Goal: Information Seeking & Learning: Compare options

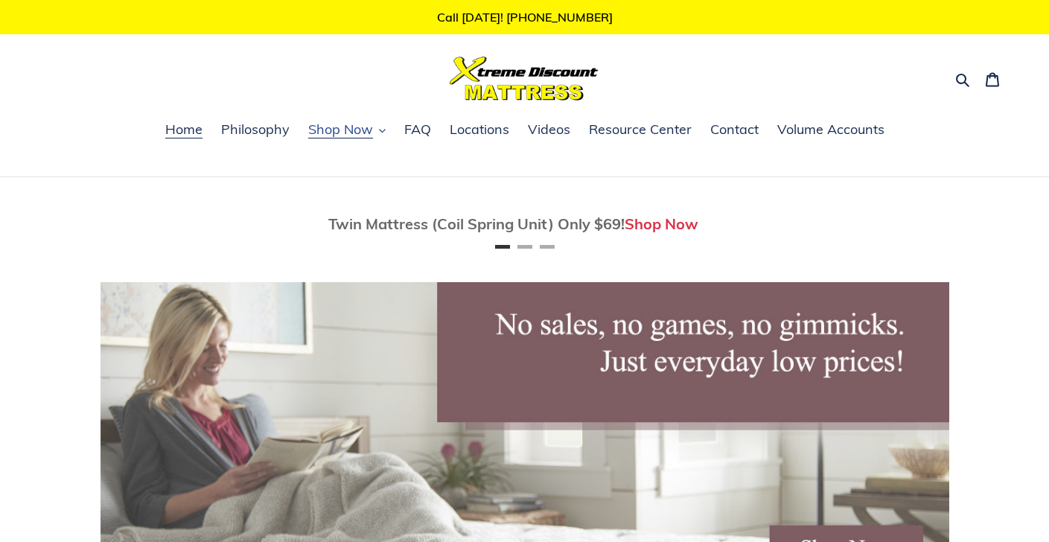
click at [367, 130] on span "Shop Now" at bounding box center [340, 130] width 65 height 18
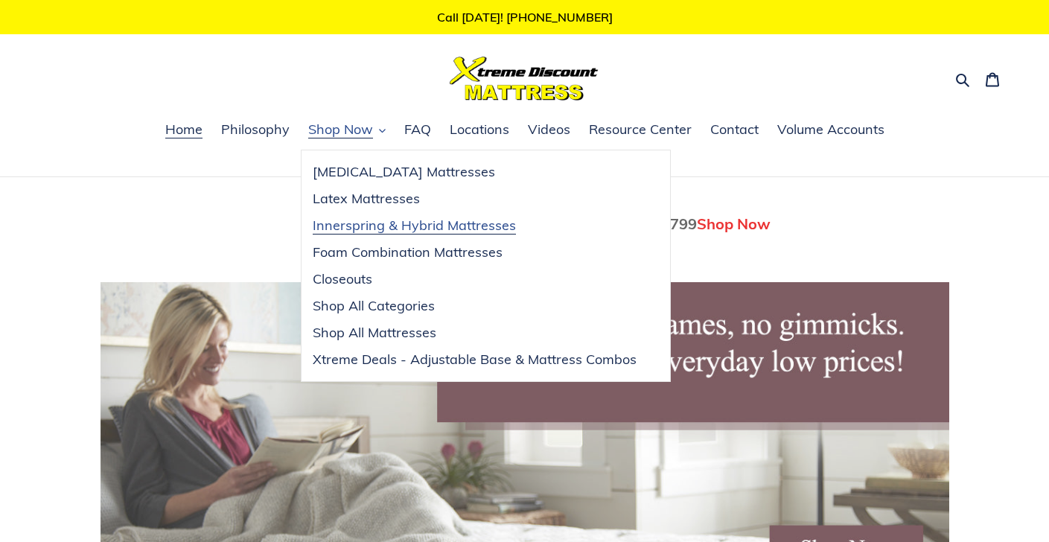
scroll to position [0, 849]
click at [470, 360] on span "Xtreme Deals - Adjustable Base & Mattress Combos" at bounding box center [475, 360] width 324 height 18
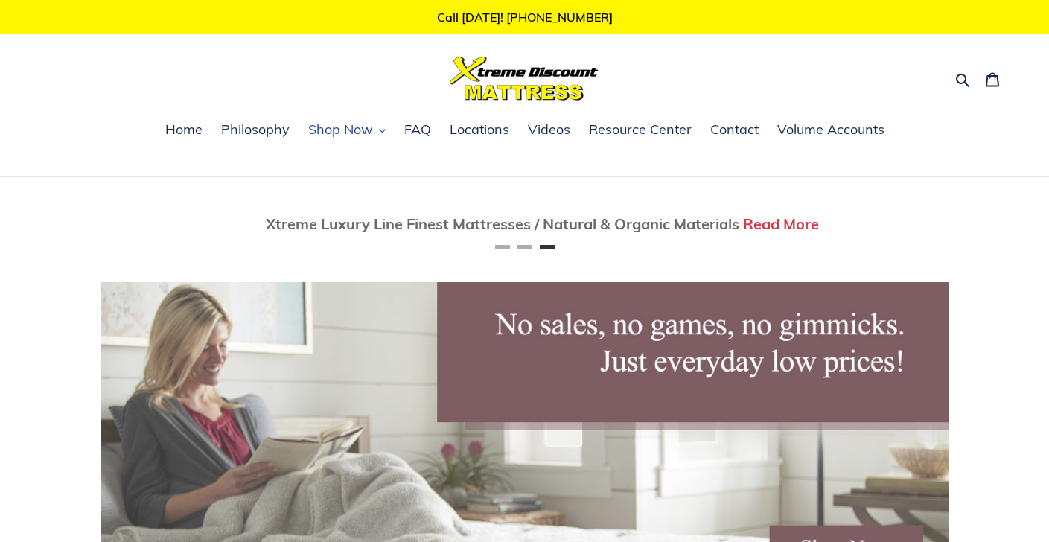
scroll to position [0, 1697]
click at [380, 130] on icon "button" at bounding box center [382, 132] width 6 height 4
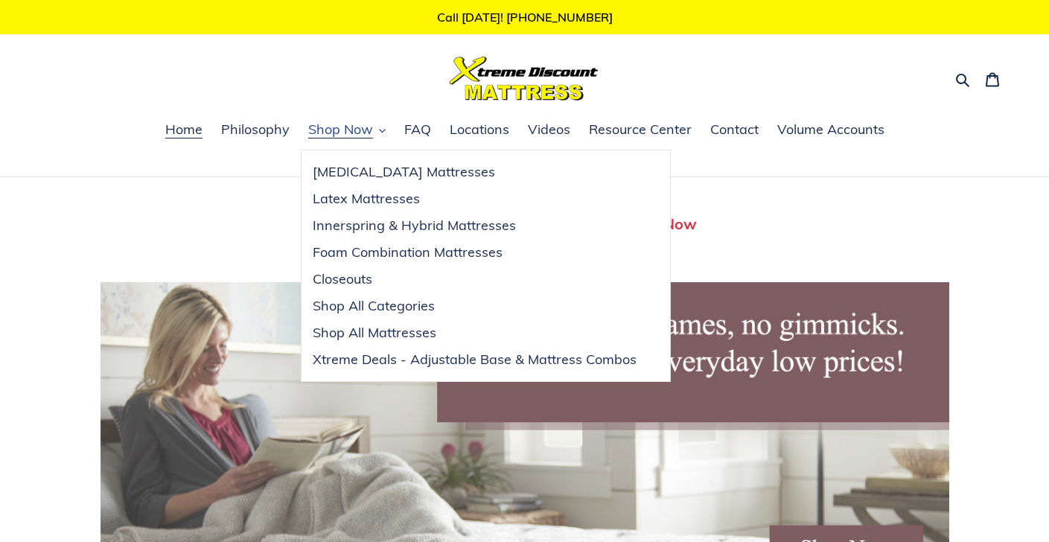
scroll to position [0, 0]
click at [395, 224] on span "Innerspring & Hybrid Mattresses" at bounding box center [414, 226] width 203 height 18
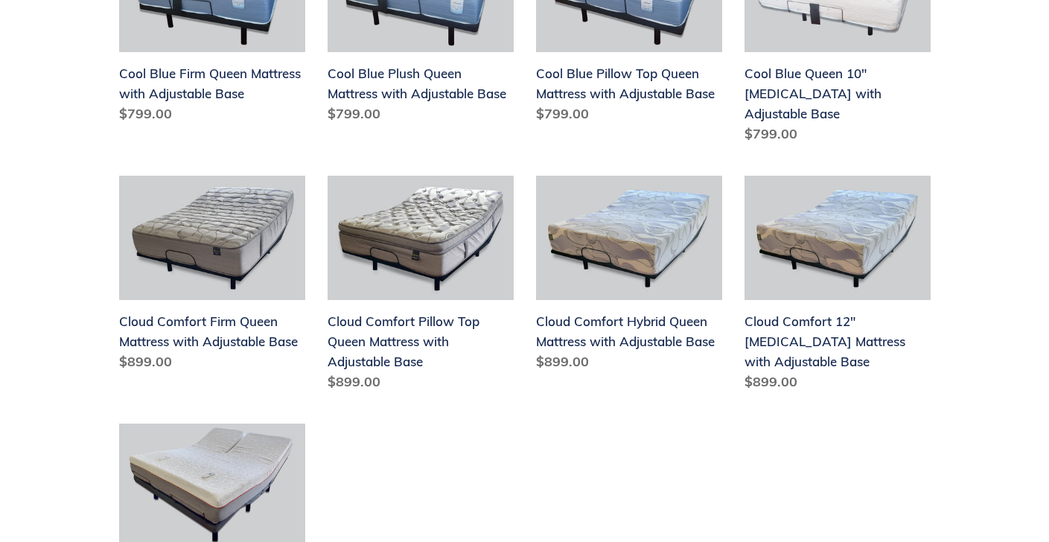
scroll to position [521, 0]
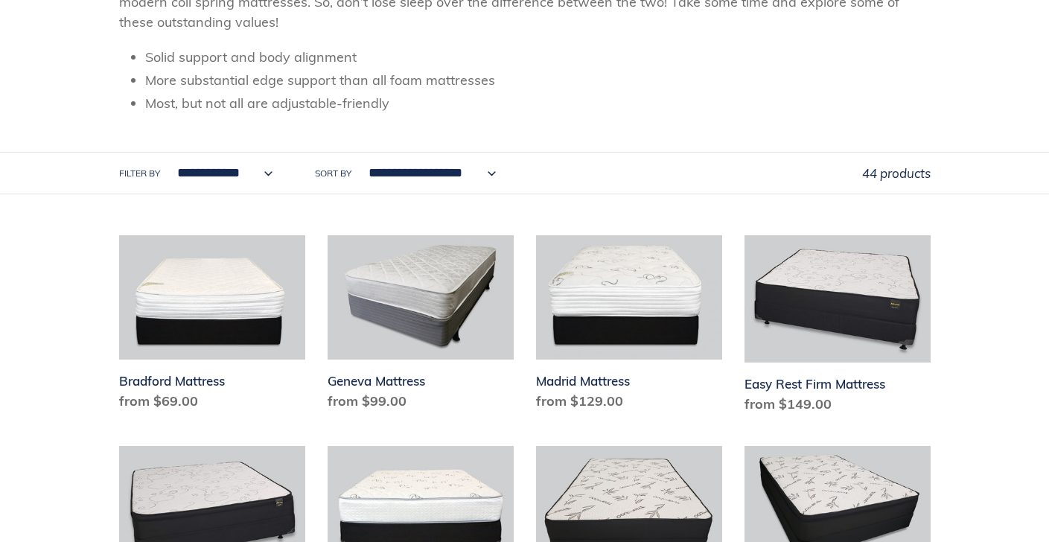
scroll to position [372, 0]
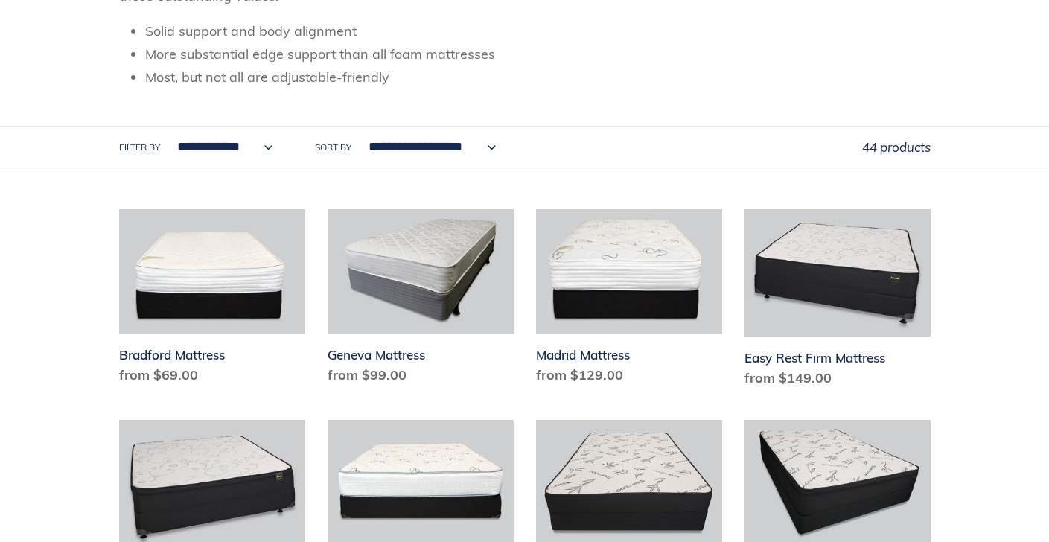
click at [258, 141] on select "**********" at bounding box center [221, 147] width 115 height 41
select select "**********"
click at [164, 127] on select "**********" at bounding box center [221, 147] width 115 height 41
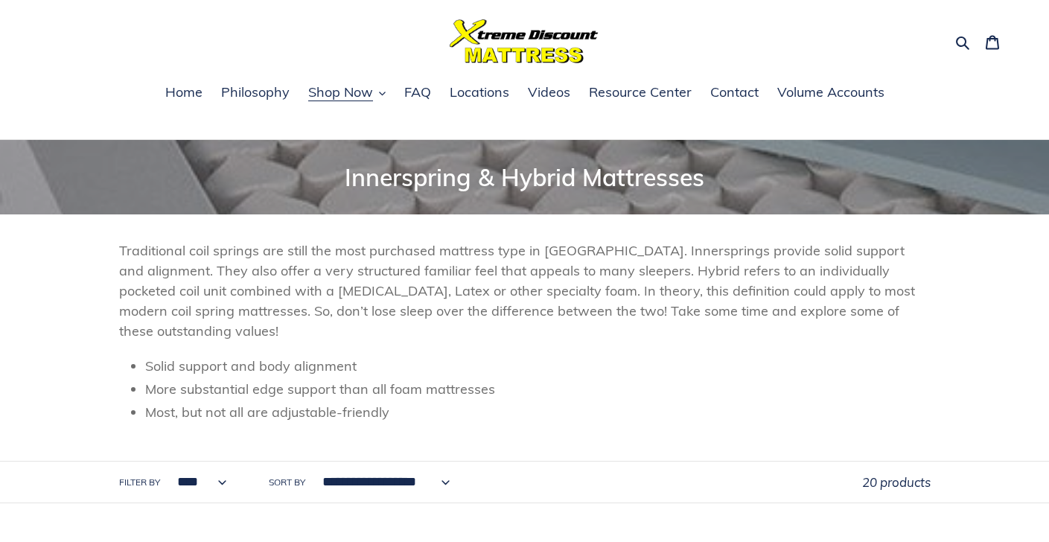
scroll to position [74, 0]
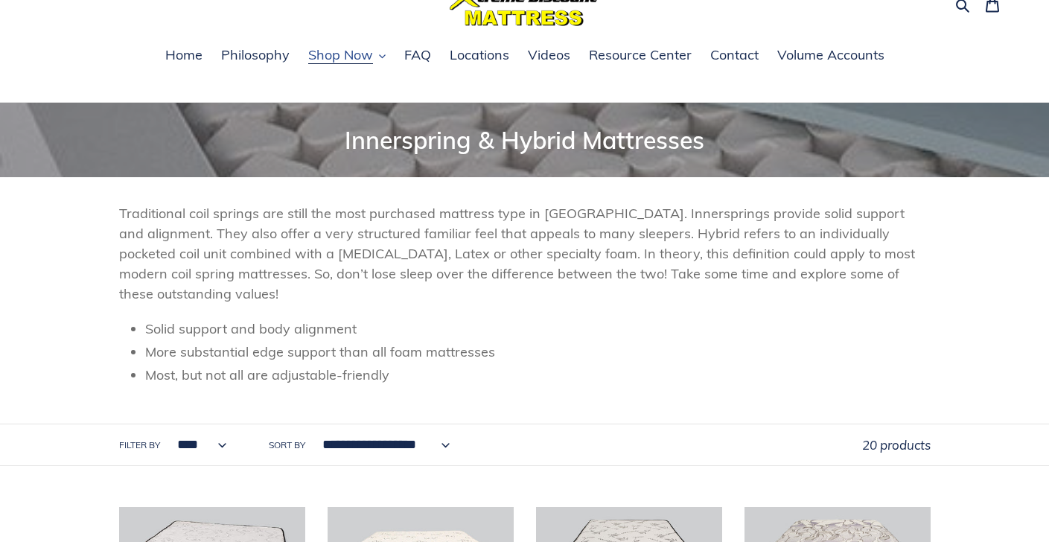
click at [371, 58] on span "Shop Now" at bounding box center [340, 55] width 65 height 18
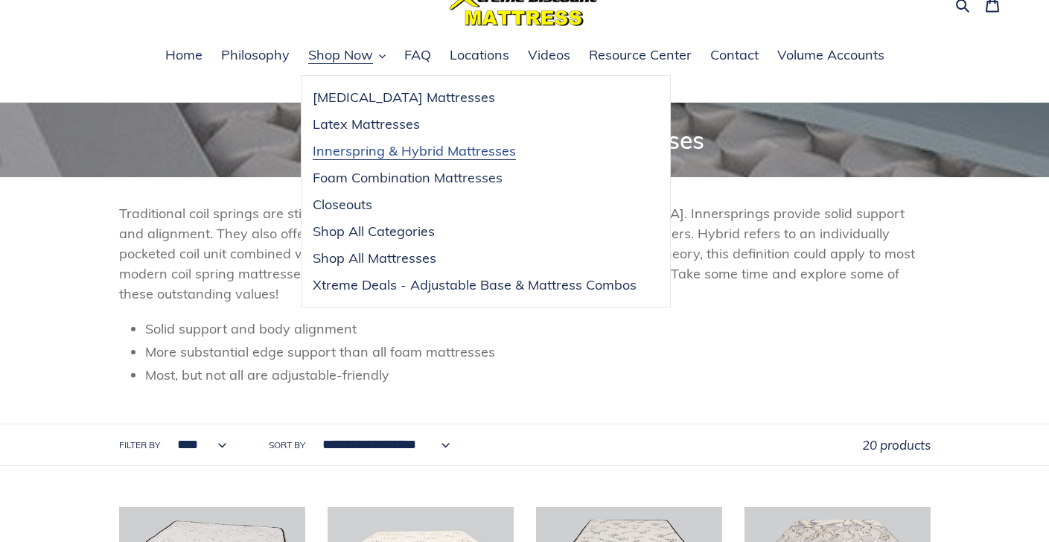
click at [379, 148] on span "Innerspring & Hybrid Mattresses" at bounding box center [414, 151] width 203 height 18
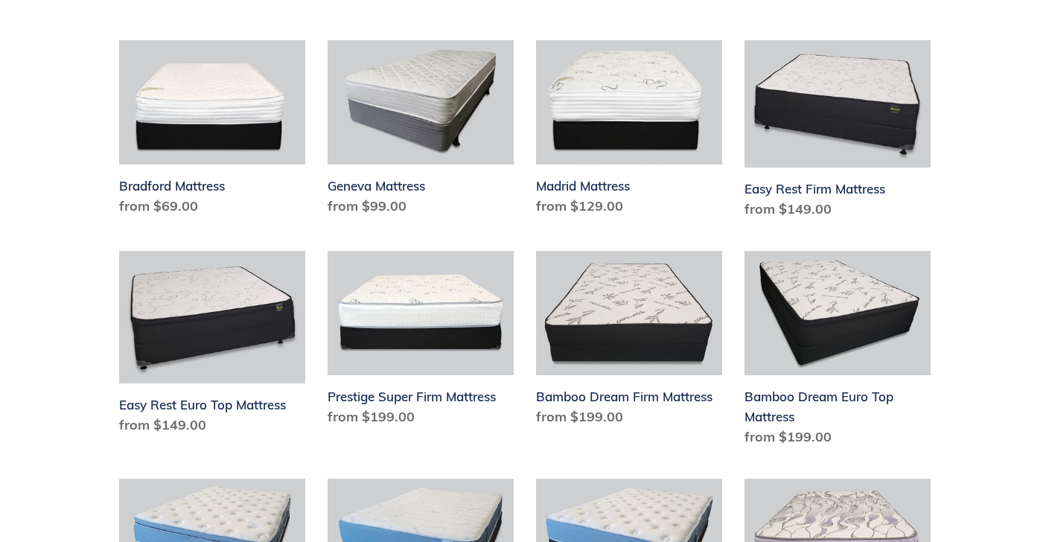
scroll to position [223, 0]
